Goal: Find specific page/section: Find specific page/section

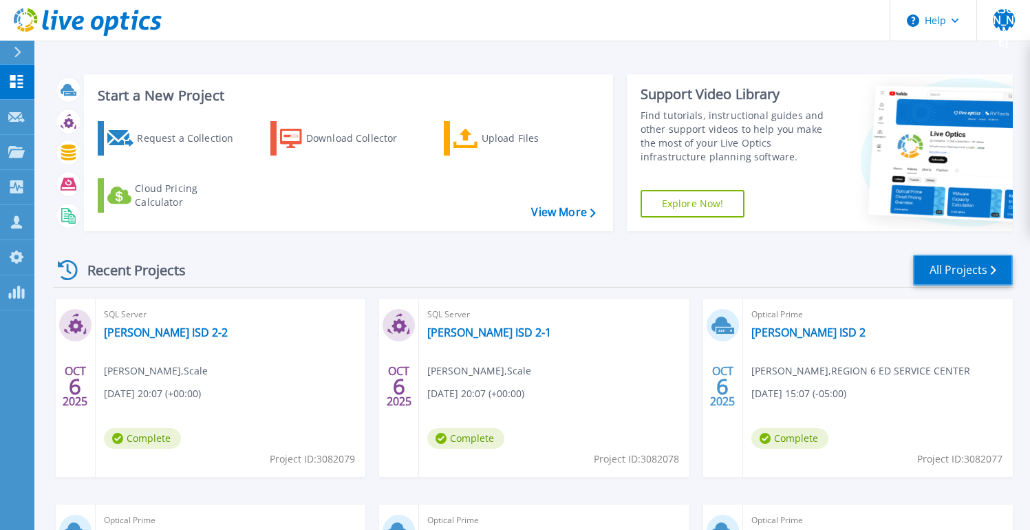
click at [952, 265] on link "All Projects" at bounding box center [963, 270] width 100 height 31
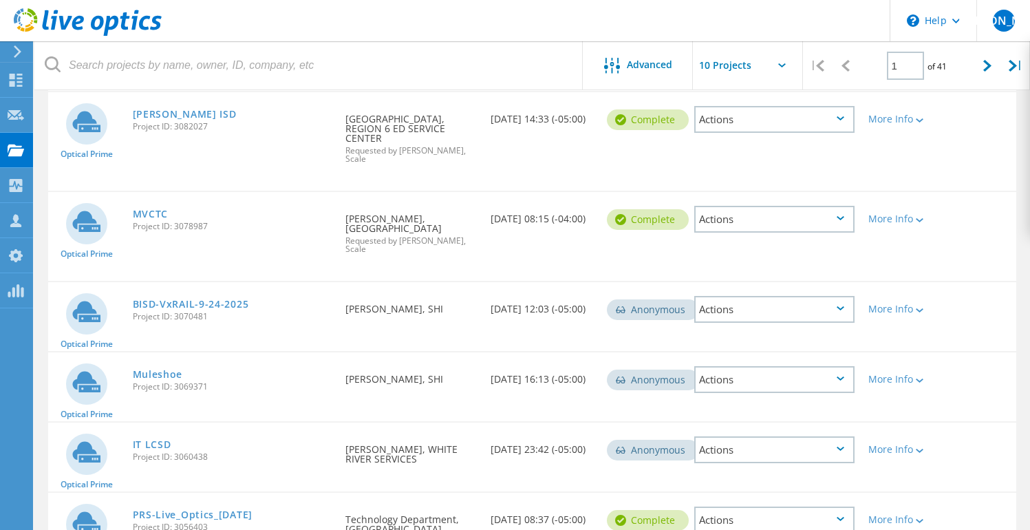
scroll to position [481, 0]
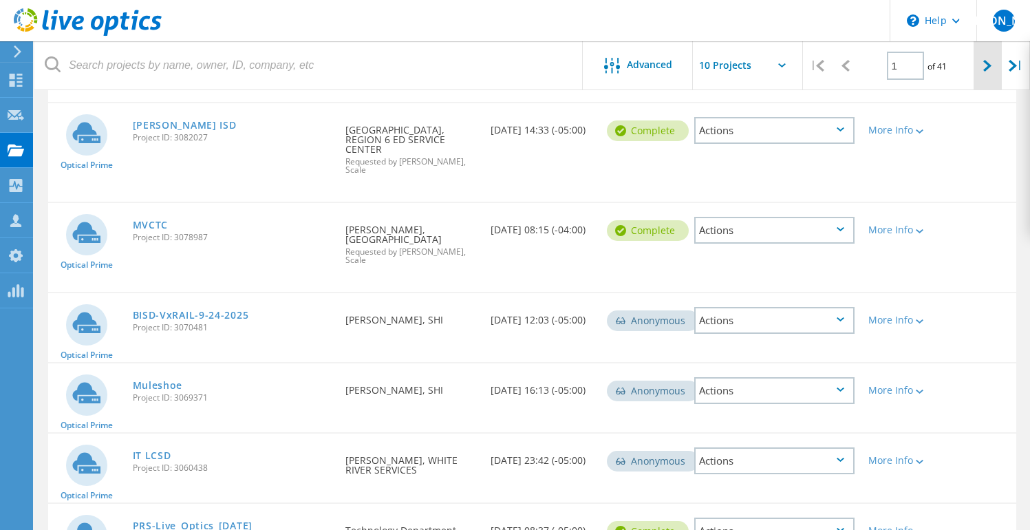
click at [993, 63] on div at bounding box center [988, 65] width 28 height 49
type input "2"
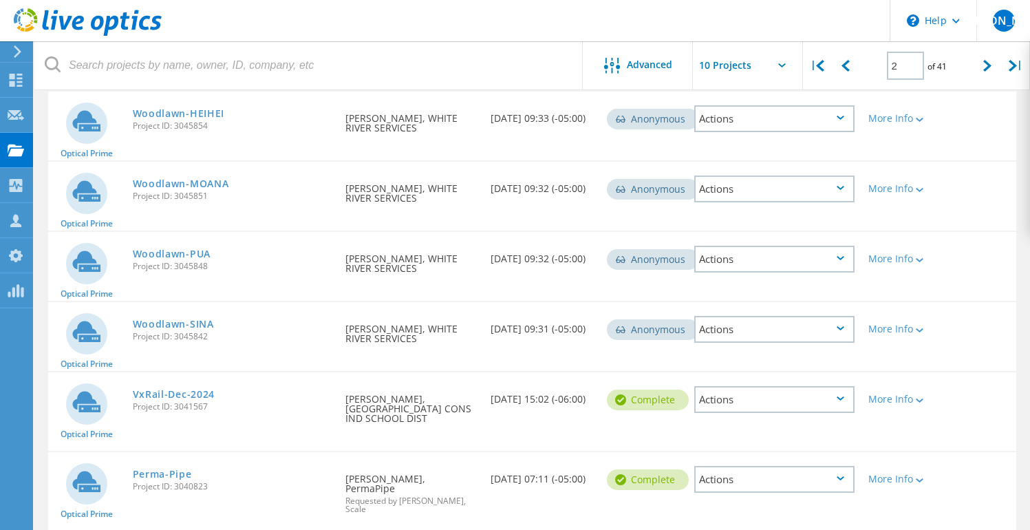
scroll to position [0, 0]
